Goal: Task Accomplishment & Management: Complete application form

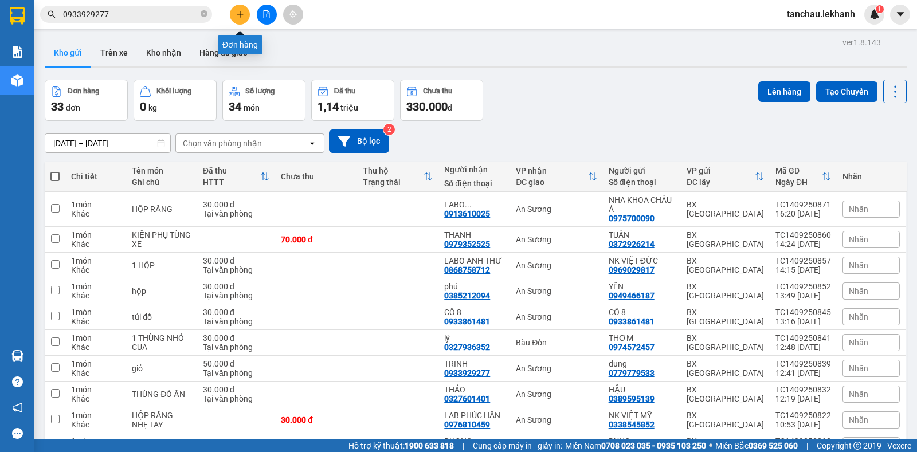
click at [240, 17] on icon "plus" at bounding box center [239, 14] width 1 height 6
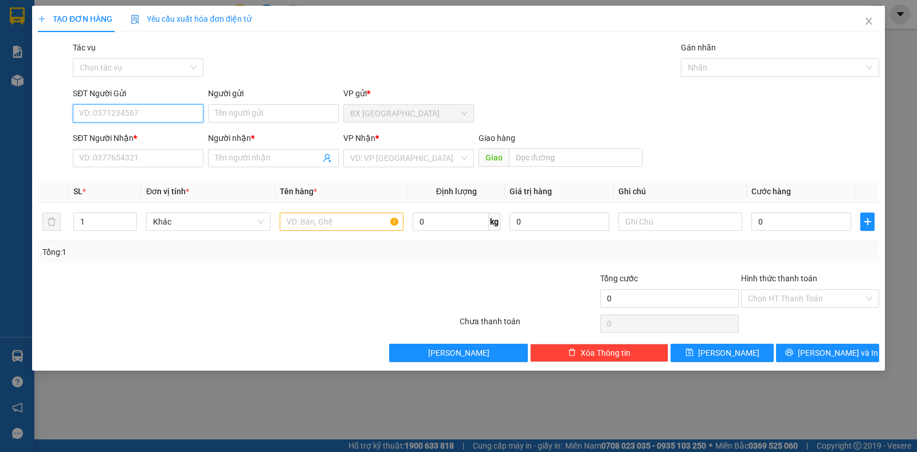
click at [156, 113] on input "SĐT Người Gửi" at bounding box center [138, 113] width 131 height 18
type input "0915807179"
click at [274, 113] on input "Người gửi" at bounding box center [273, 113] width 131 height 18
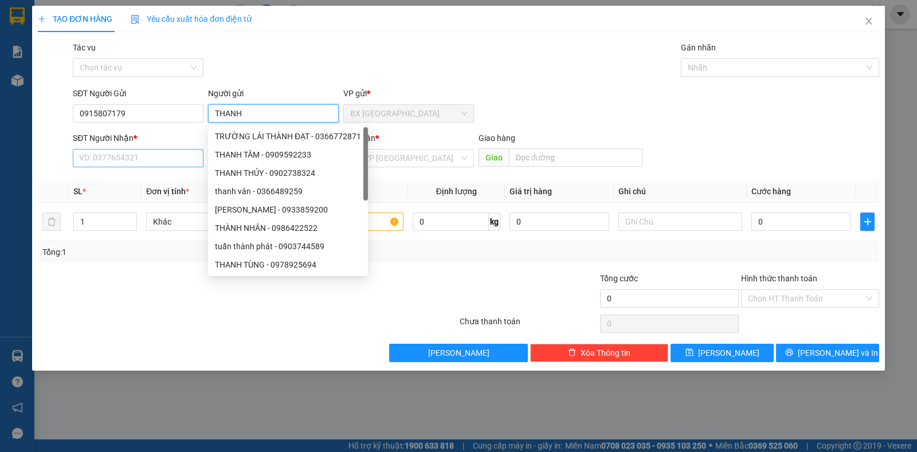
type input "THANH"
click at [105, 153] on input "SĐT Người Nhận *" at bounding box center [138, 158] width 131 height 18
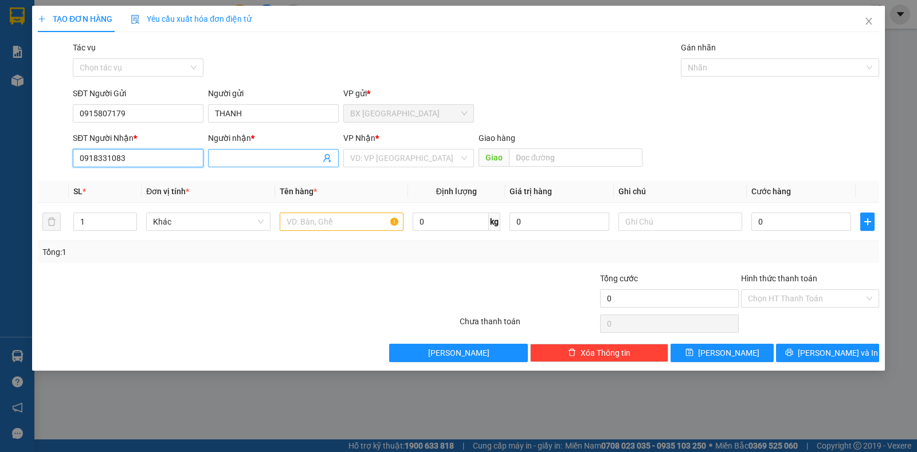
type input "0918331083"
click at [261, 162] on input "Người nhận *" at bounding box center [267, 158] width 105 height 13
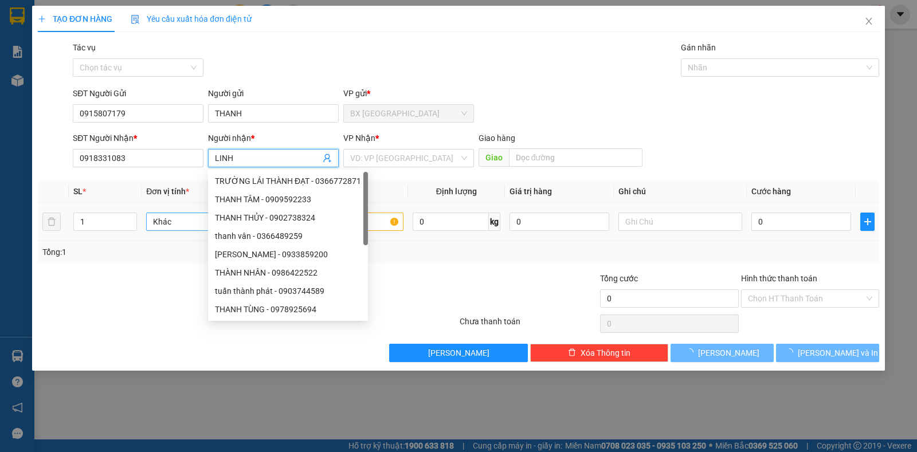
click at [172, 222] on span "Khác" at bounding box center [208, 221] width 110 height 17
type input "LINH"
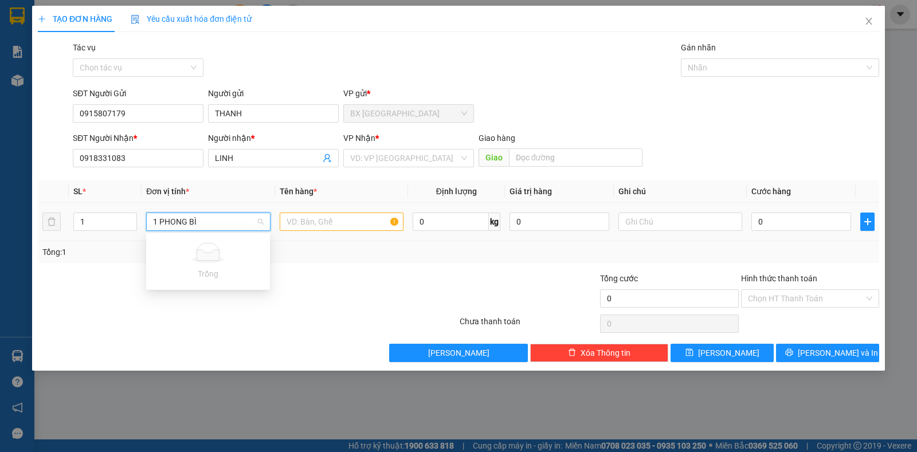
type input "1 PHONG BÌ"
click at [324, 226] on input "text" at bounding box center [342, 222] width 124 height 18
type input "1 PHONG BÌ"
click at [787, 225] on input "0" at bounding box center [801, 222] width 100 height 18
click at [789, 244] on div "SL * Đơn vị tính * Tên hàng * Định lượng Giá trị hàng Ghi chú Cước hàng 1 Khác …" at bounding box center [458, 221] width 841 height 83
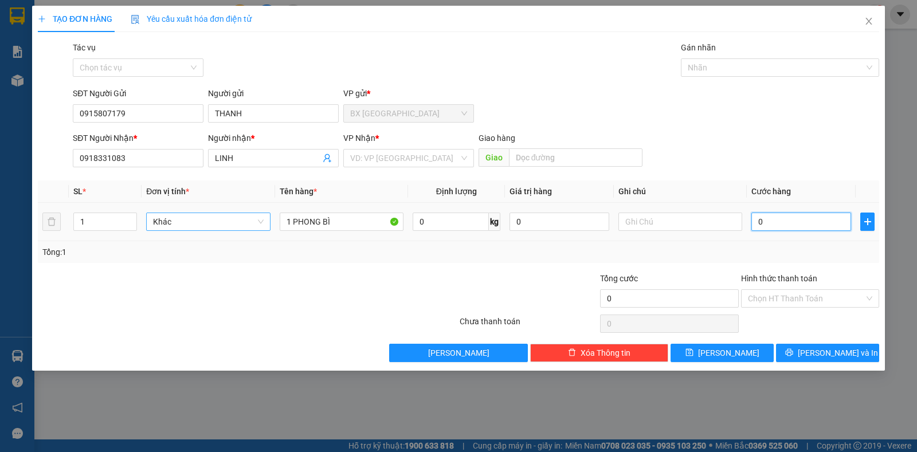
click at [793, 217] on input "0" at bounding box center [801, 222] width 100 height 18
type input "40"
click at [808, 302] on input "Hình thức thanh toán" at bounding box center [806, 298] width 116 height 17
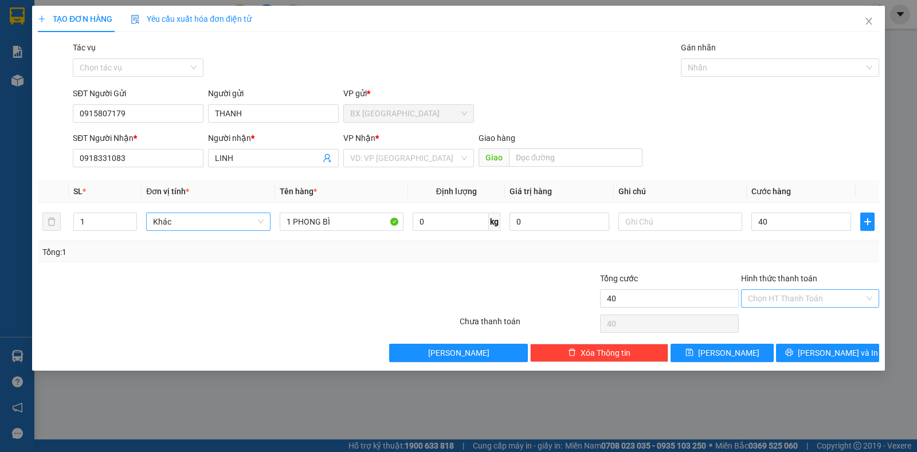
type input "40.000"
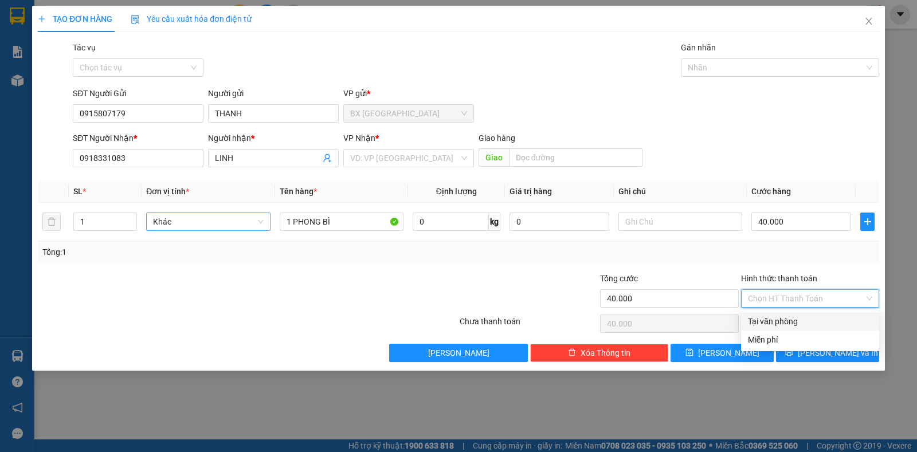
click at [794, 320] on div "Tại văn phòng" at bounding box center [810, 321] width 124 height 13
type input "0"
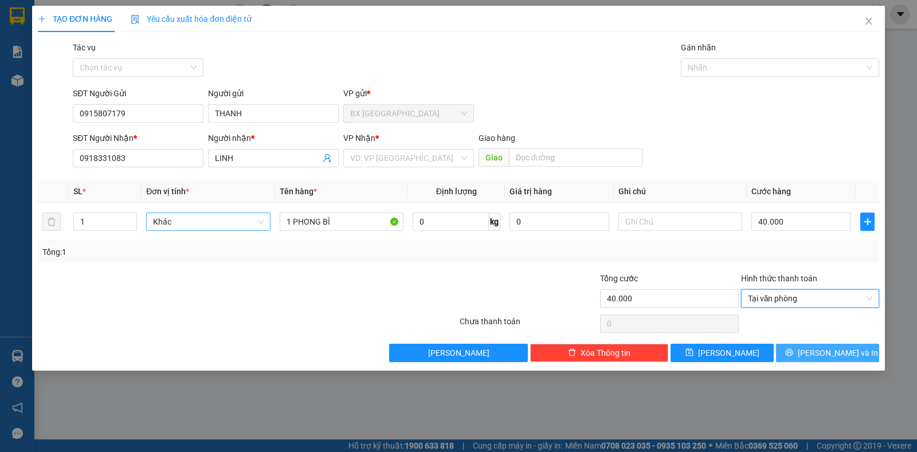
click at [833, 350] on span "[PERSON_NAME] và In" at bounding box center [838, 353] width 80 height 13
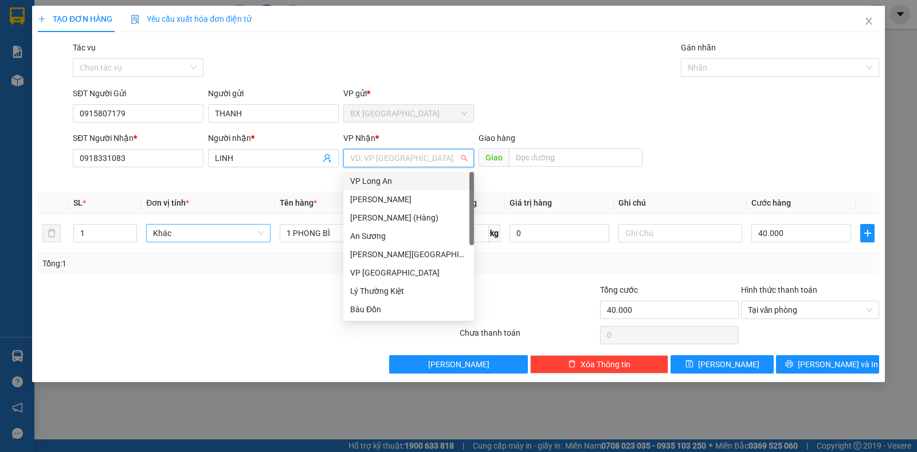
click at [411, 162] on input "search" at bounding box center [404, 158] width 109 height 17
click at [393, 178] on div "VP Long An" at bounding box center [408, 181] width 117 height 13
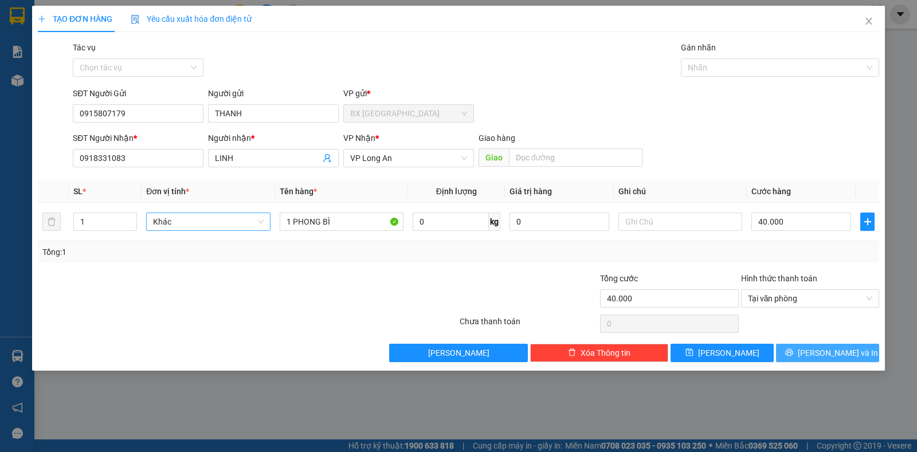
click at [815, 354] on button "[PERSON_NAME] và In" at bounding box center [827, 353] width 103 height 18
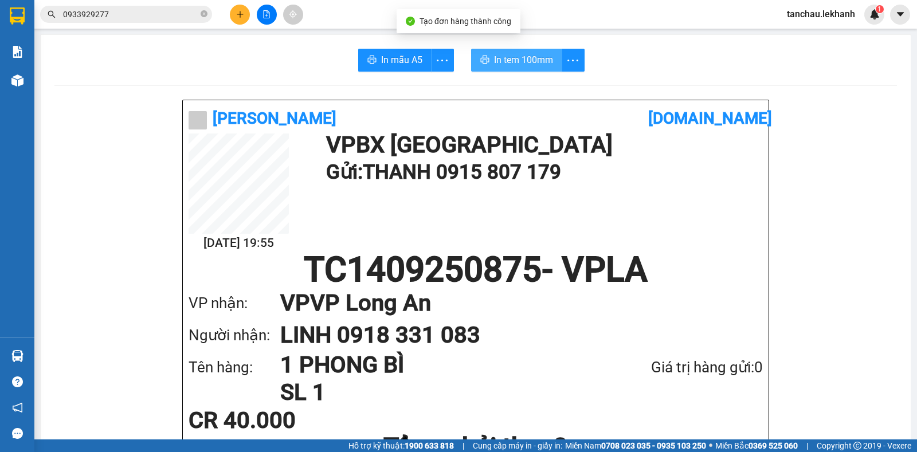
click at [501, 60] on span "In tem 100mm" at bounding box center [523, 60] width 59 height 14
click at [471, 49] on button "In tem 100mm" at bounding box center [516, 60] width 91 height 23
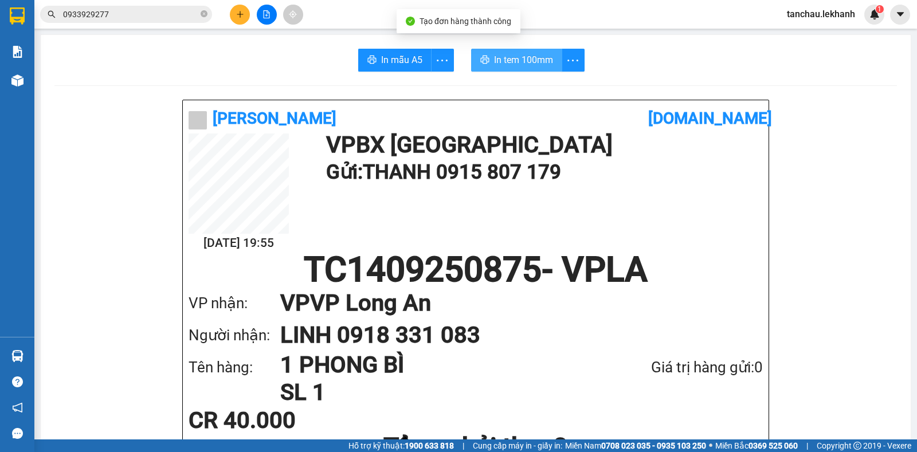
click at [471, 49] on button "In tem 100mm" at bounding box center [516, 60] width 91 height 23
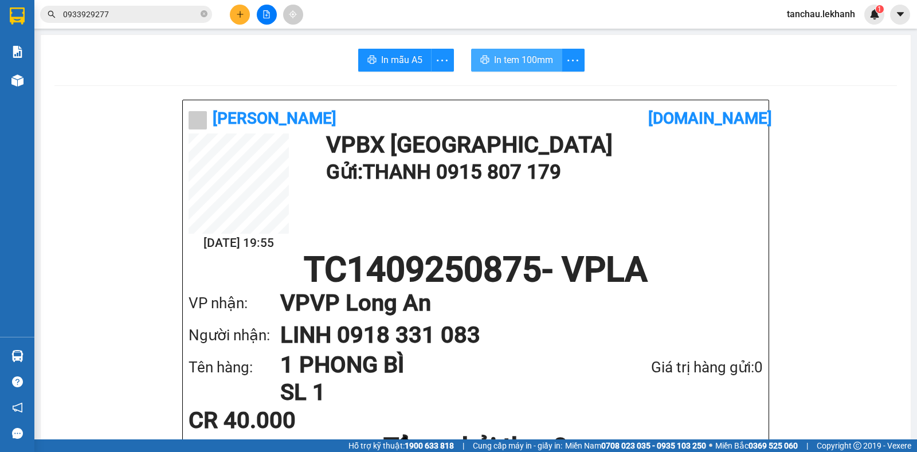
click at [471, 49] on button "In tem 100mm" at bounding box center [516, 60] width 91 height 23
